Goal: Transaction & Acquisition: Purchase product/service

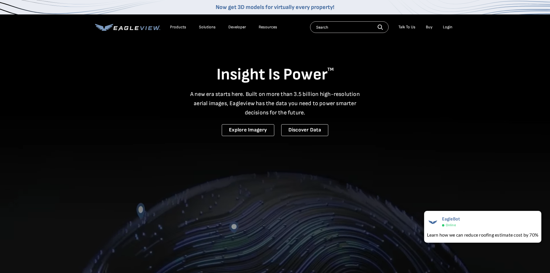
click at [449, 28] on div "Login" at bounding box center [448, 27] width 10 height 5
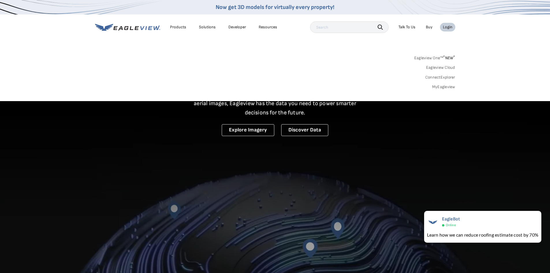
click at [446, 88] on link "MyEagleview" at bounding box center [443, 86] width 23 height 5
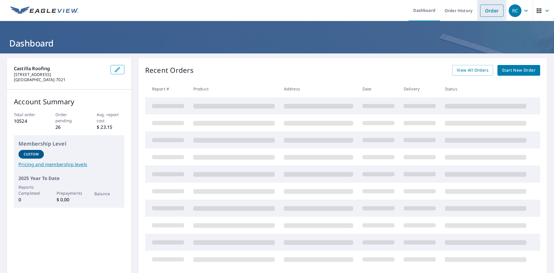
click at [492, 11] on link "Order" at bounding box center [491, 11] width 23 height 12
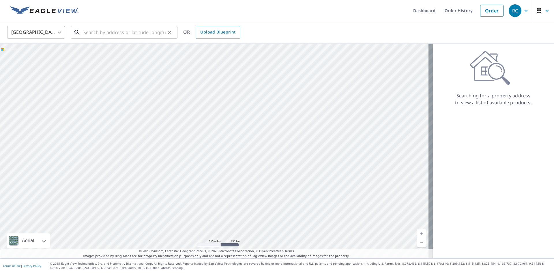
click at [98, 36] on input "text" at bounding box center [124, 32] width 82 height 16
click at [100, 33] on input "text" at bounding box center [124, 32] width 82 height 16
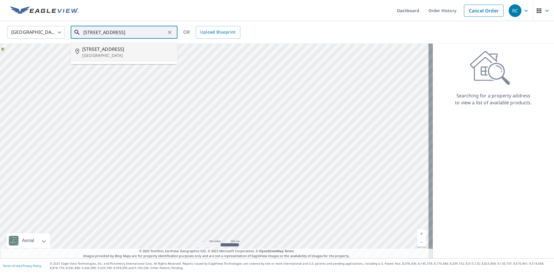
click at [128, 55] on p "[GEOGRAPHIC_DATA]" at bounding box center [127, 56] width 91 height 6
type input "[STREET_ADDRESS]"
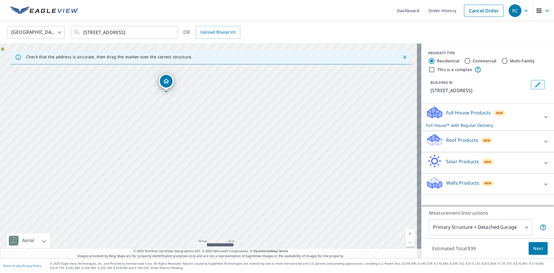
drag, startPoint x: 165, startPoint y: 72, endPoint x: 185, endPoint y: 158, distance: 88.6
click at [185, 158] on div "[STREET_ADDRESS]" at bounding box center [210, 151] width 421 height 214
drag, startPoint x: 188, startPoint y: 99, endPoint x: 193, endPoint y: 124, distance: 25.4
click at [193, 124] on div "[STREET_ADDRESS]" at bounding box center [210, 151] width 421 height 214
click at [513, 147] on div "Roof Products New" at bounding box center [482, 141] width 113 height 16
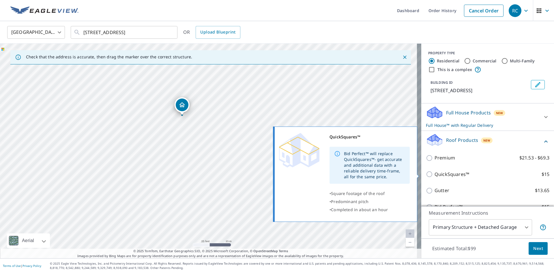
click at [435, 175] on p "QuickSquares™" at bounding box center [452, 174] width 35 height 7
click at [432, 175] on input "QuickSquares™ $15" at bounding box center [430, 174] width 9 height 7
checkbox input "true"
checkbox input "false"
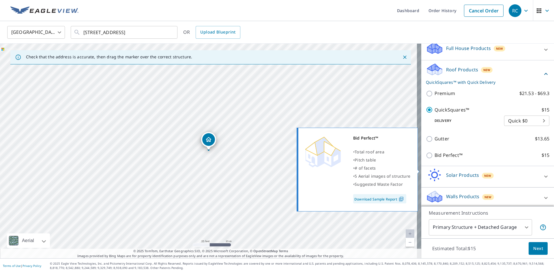
scroll to position [67, 0]
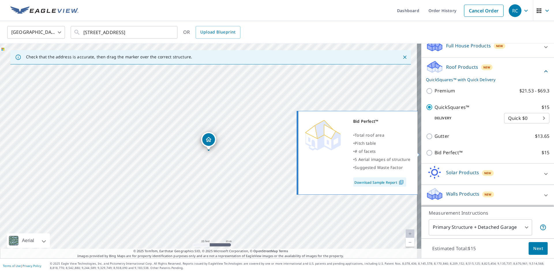
click at [421, 154] on div "Bid Perfect™ • Total roof area • Pitch table • # of facets • 5 Aerial images of…" at bounding box center [360, 152] width 125 height 87
click at [426, 155] on input "Bid Perfect™ $15" at bounding box center [430, 152] width 9 height 7
checkbox input "true"
checkbox input "false"
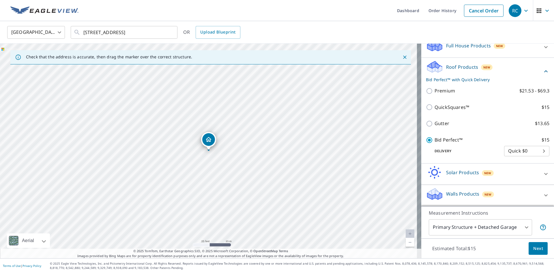
click at [537, 247] on span "Next" at bounding box center [538, 248] width 10 height 7
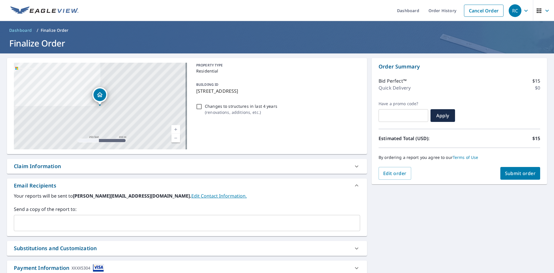
click at [525, 175] on span "Submit order" at bounding box center [520, 173] width 31 height 6
checkbox input "true"
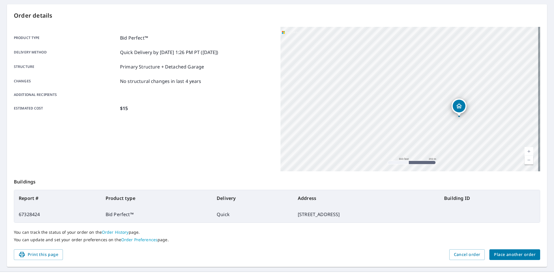
scroll to position [67, 0]
